Goal: Communication & Community: Answer question/provide support

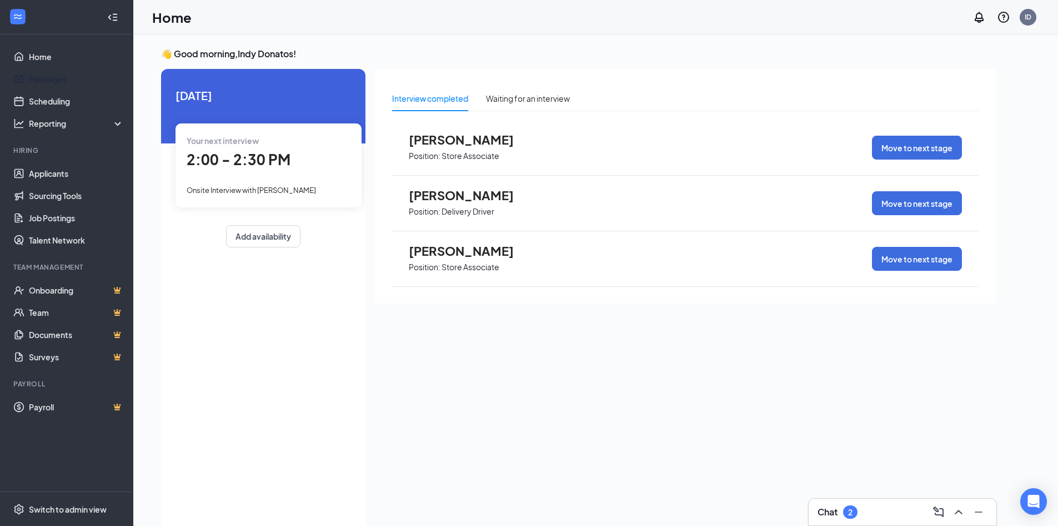
click at [56, 84] on link "Messages" at bounding box center [76, 79] width 95 height 22
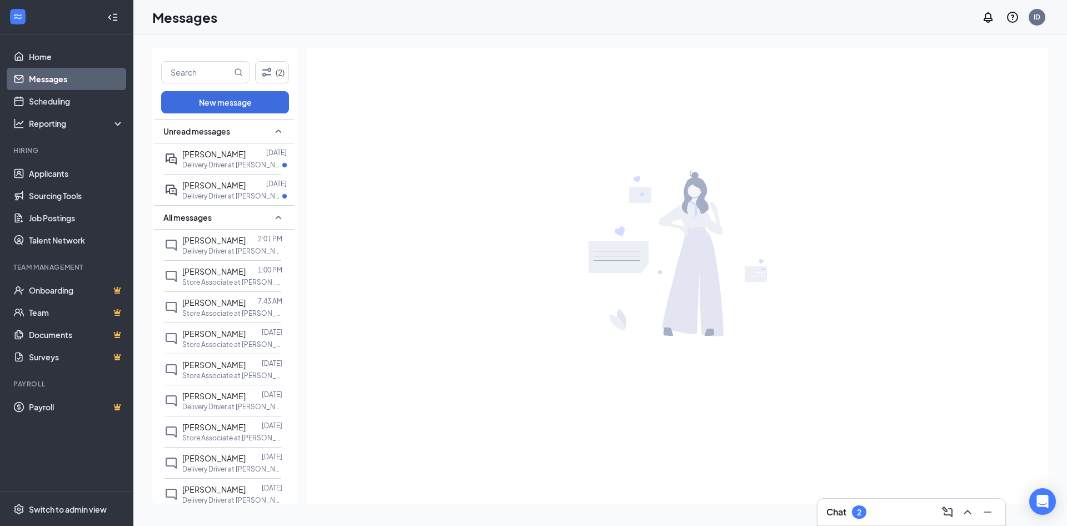
click at [208, 260] on div "[PERSON_NAME] 2:01 PM Delivery Driver at [PERSON_NAME]" at bounding box center [222, 244] width 117 height 31
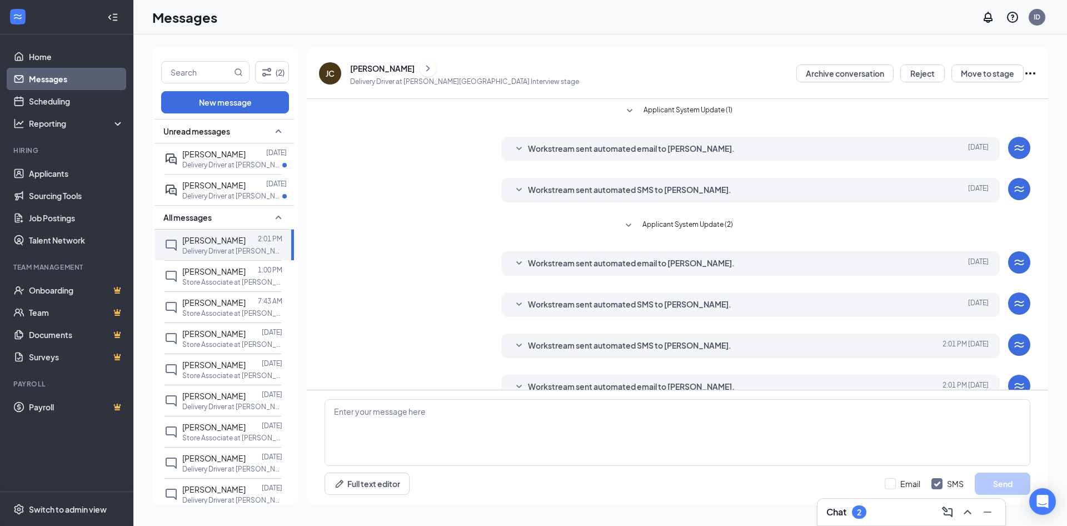
scroll to position [21, 0]
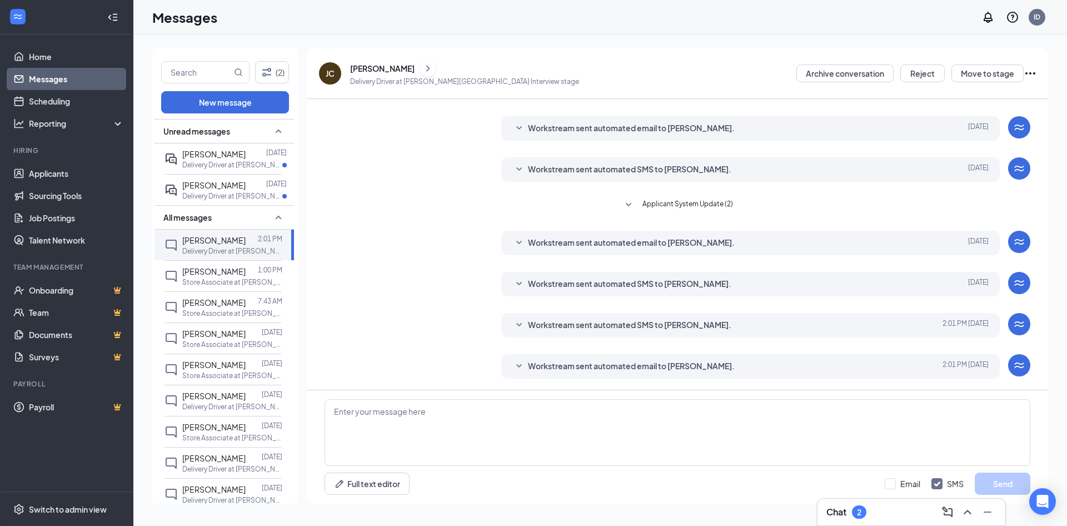
click at [207, 287] on p "Store Associate at [PERSON_NAME]" at bounding box center [232, 281] width 100 height 9
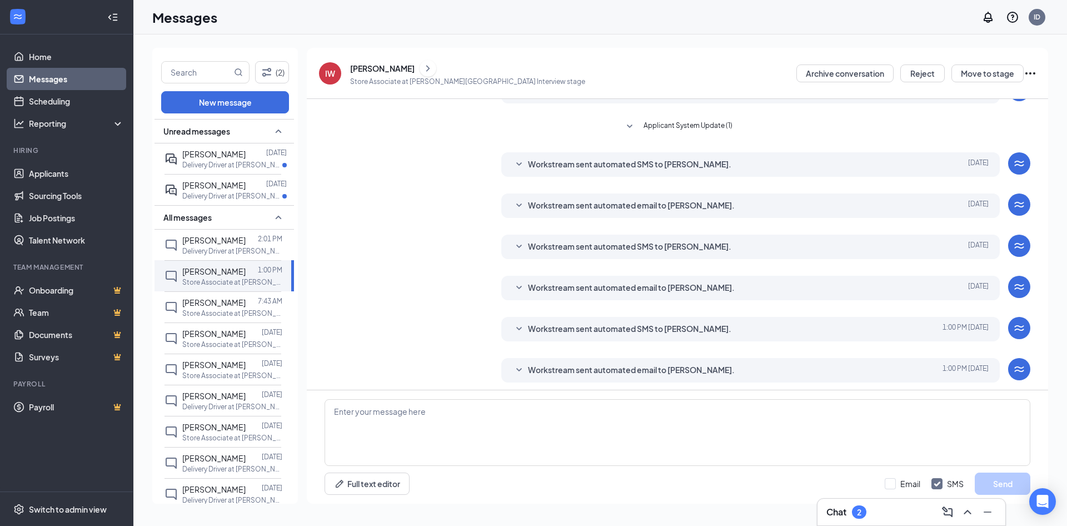
scroll to position [138, 0]
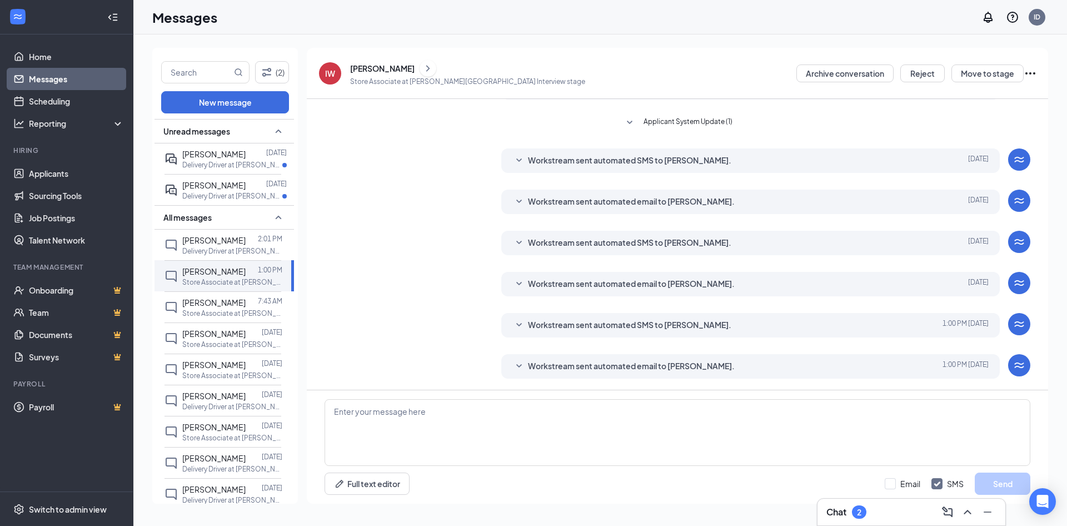
click at [211, 161] on p "Delivery Driver at [PERSON_NAME]" at bounding box center [232, 164] width 100 height 9
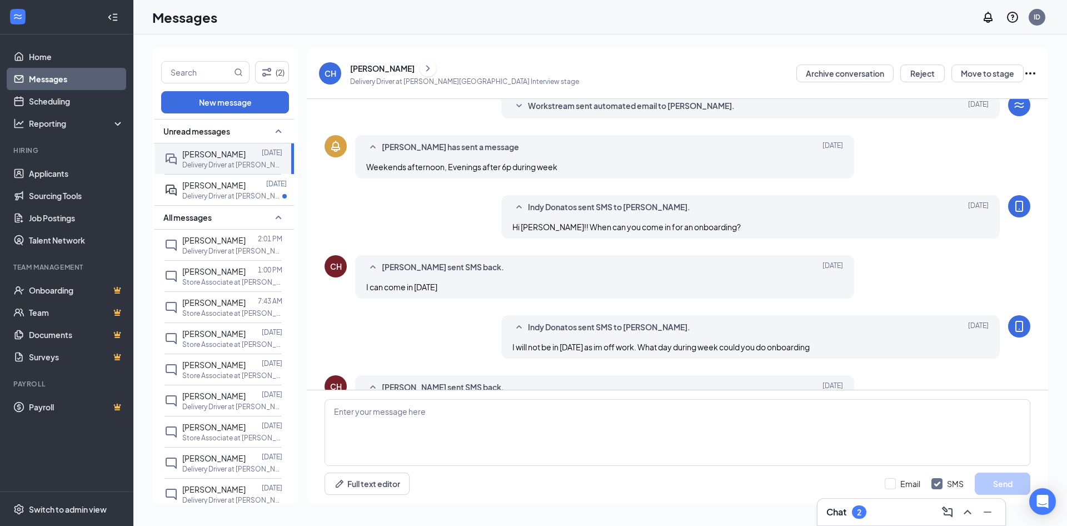
scroll to position [197, 0]
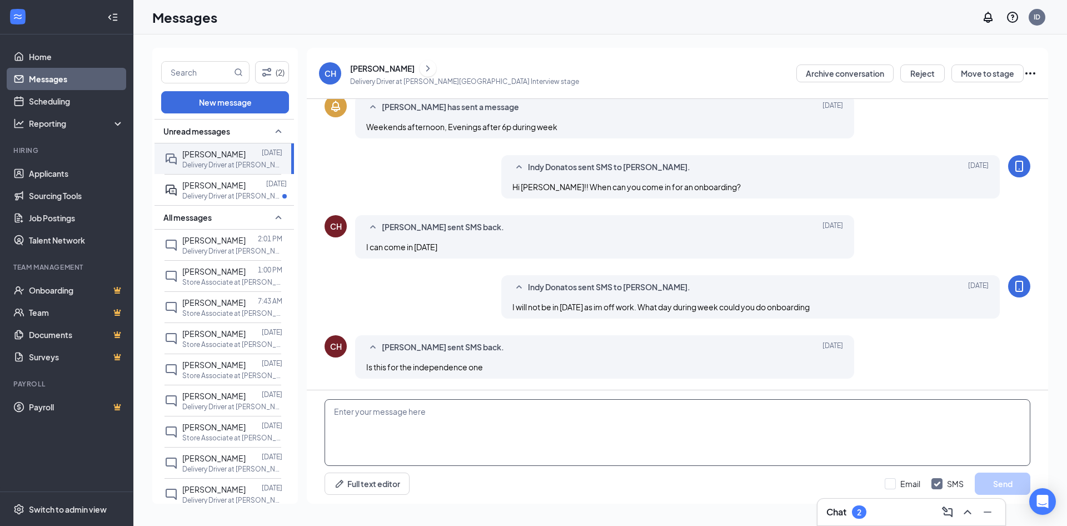
click at [371, 418] on textarea at bounding box center [677, 432] width 706 height 67
type textarea "yes"
click at [1019, 483] on button "Send" at bounding box center [1002, 483] width 56 height 22
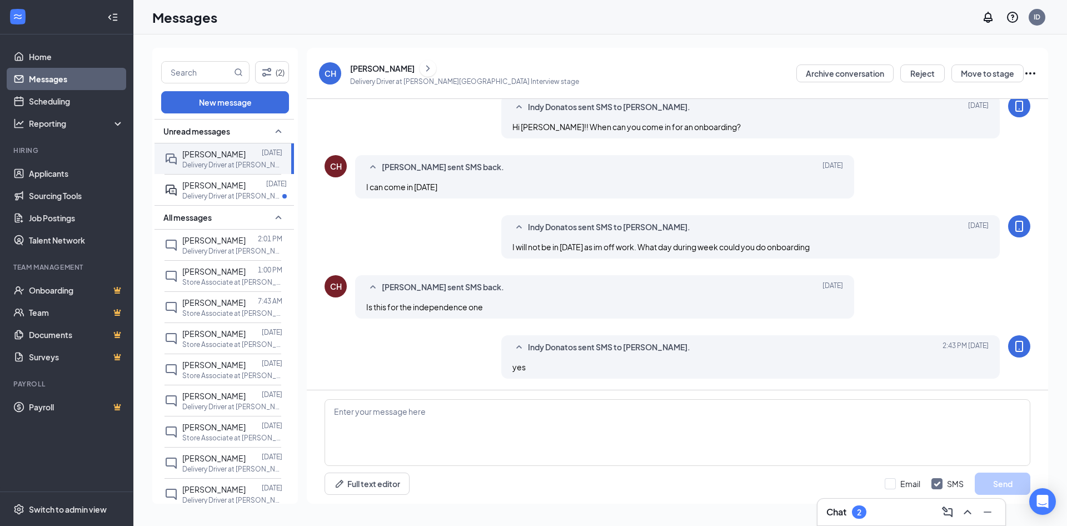
click at [205, 190] on span "[PERSON_NAME]" at bounding box center [213, 185] width 63 height 10
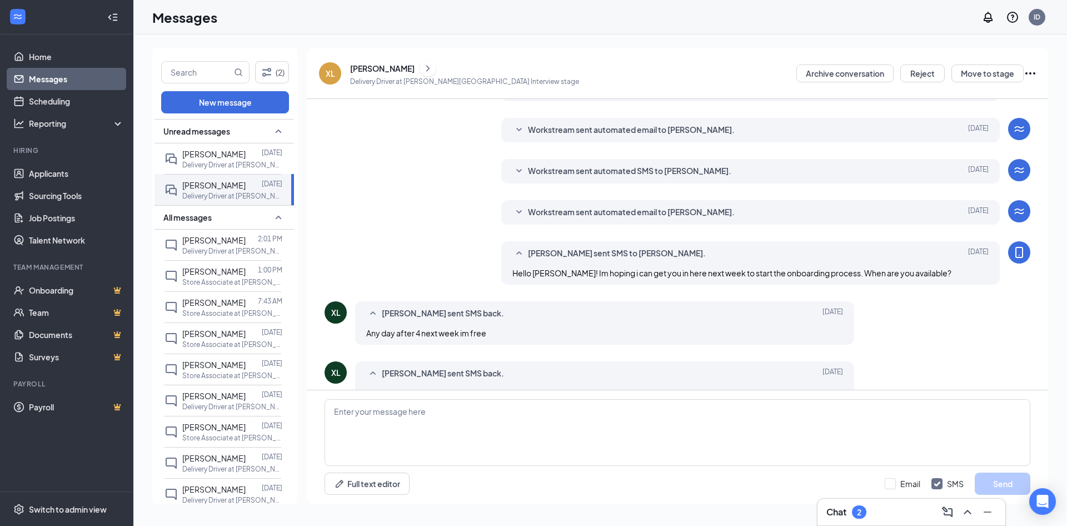
scroll to position [216, 0]
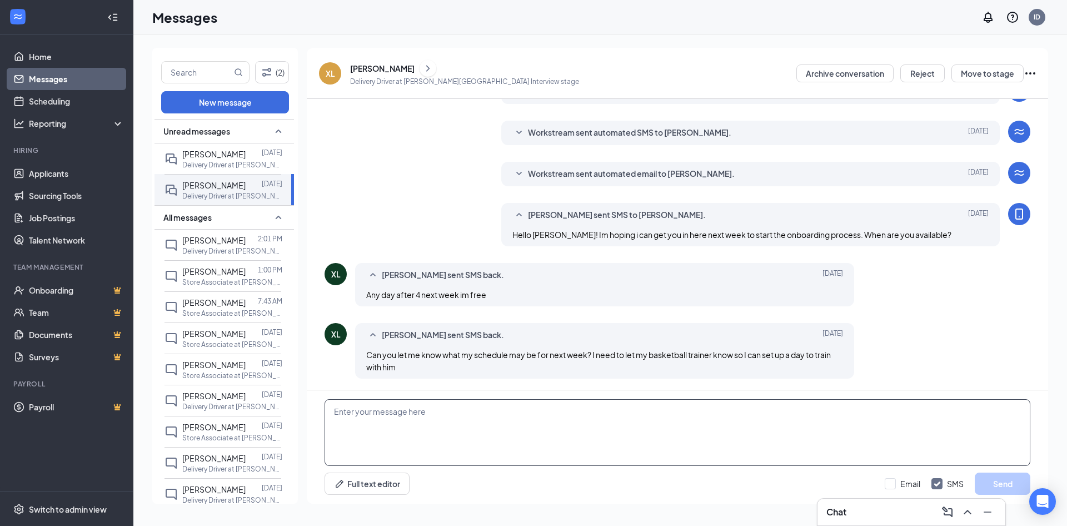
click at [389, 416] on textarea at bounding box center [677, 432] width 706 height 67
type textarea "i"
type textarea "C"
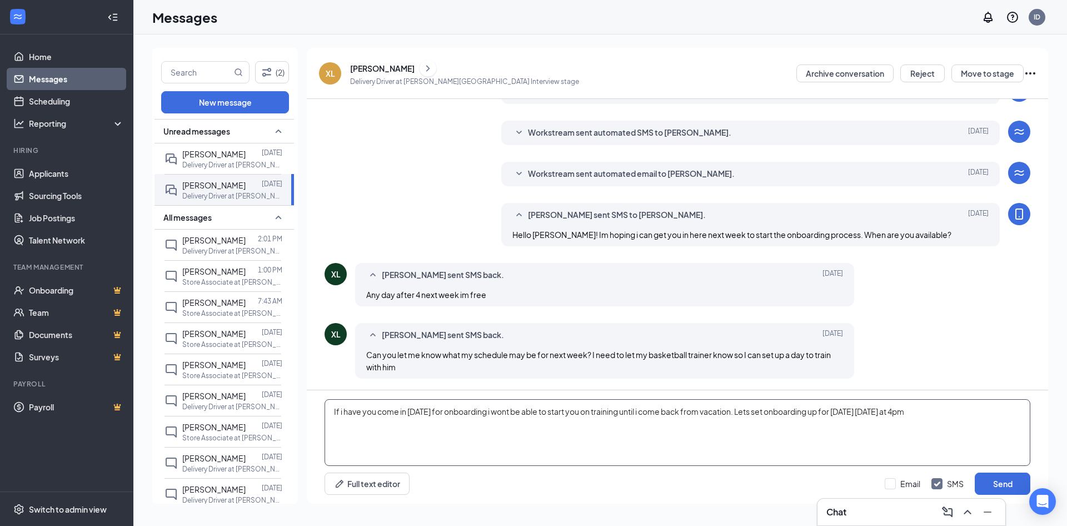
type textarea "If i have you come in [DATE] for onboarding i wont be able to start you on trai…"
click at [1008, 484] on button "Send" at bounding box center [1002, 483] width 56 height 22
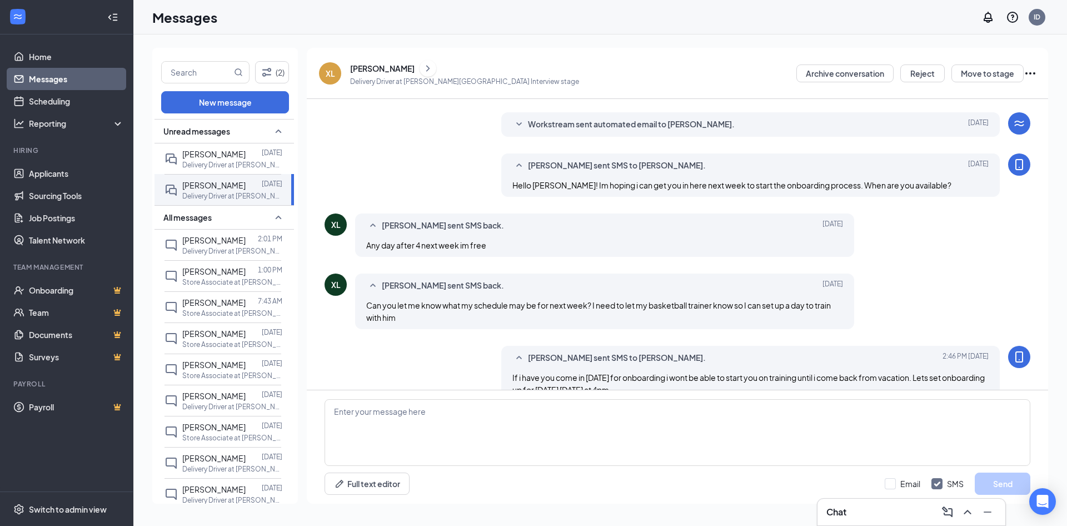
scroll to position [288, 0]
